Goal: Navigation & Orientation: Find specific page/section

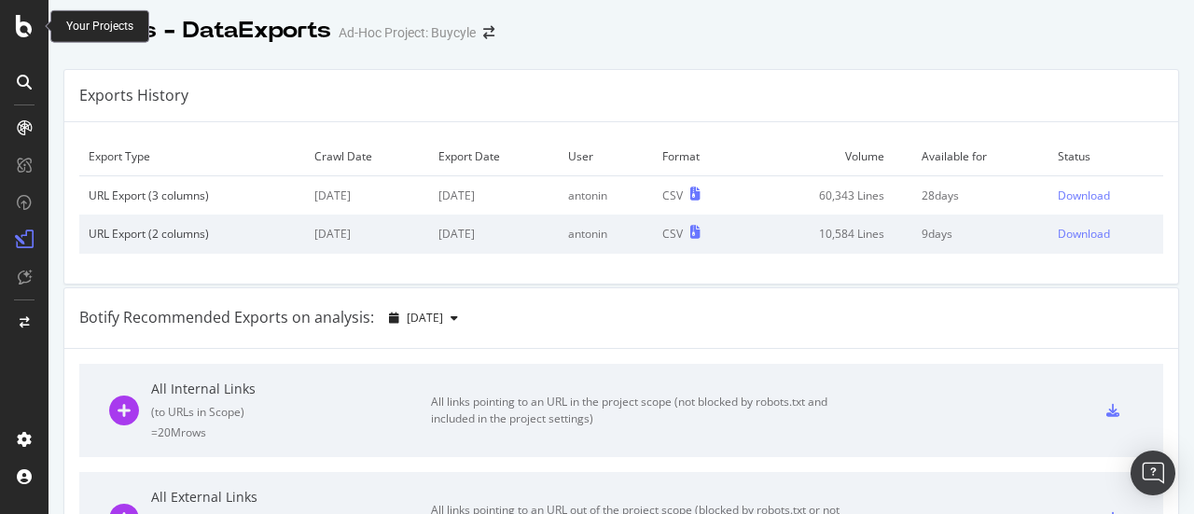
click at [25, 29] on icon at bounding box center [24, 26] width 17 height 22
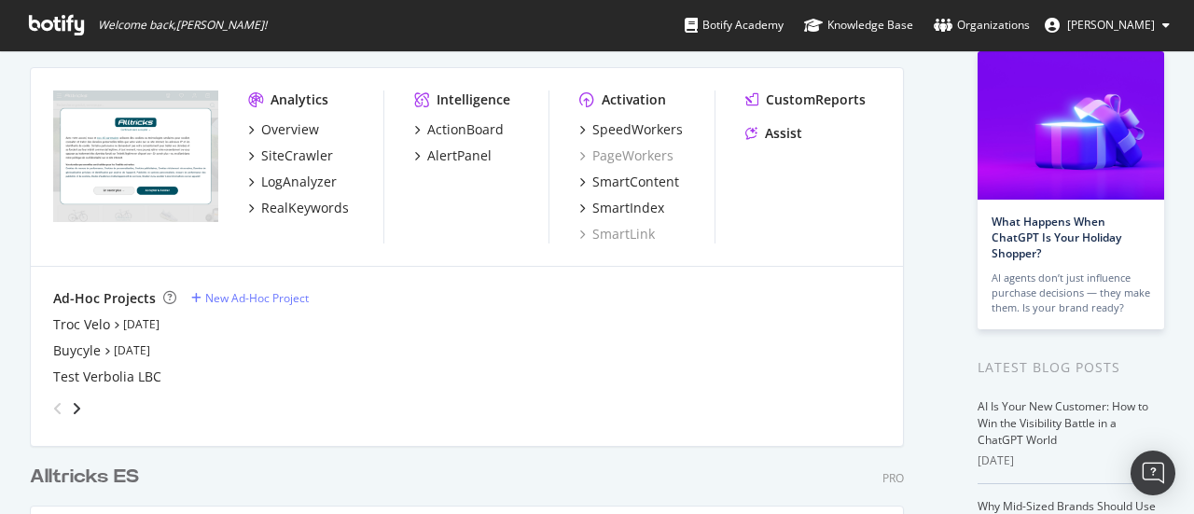
scroll to position [114, 0]
click at [82, 324] on div "Troc Velo" at bounding box center [81, 325] width 57 height 19
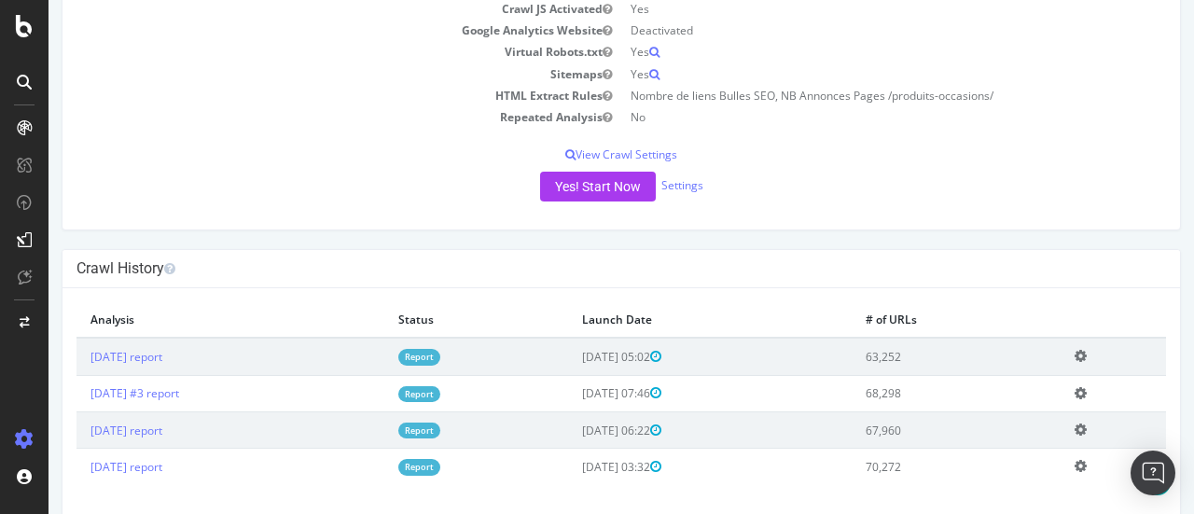
scroll to position [294, 0]
